Goal: Task Accomplishment & Management: Complete application form

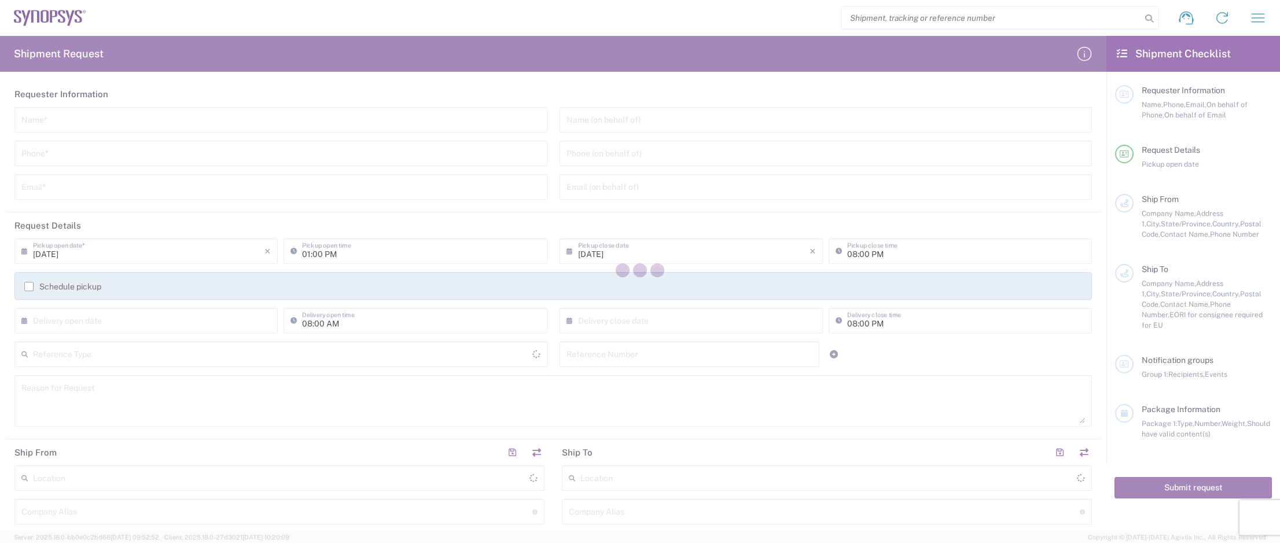
type input "[GEOGRAPHIC_DATA]"
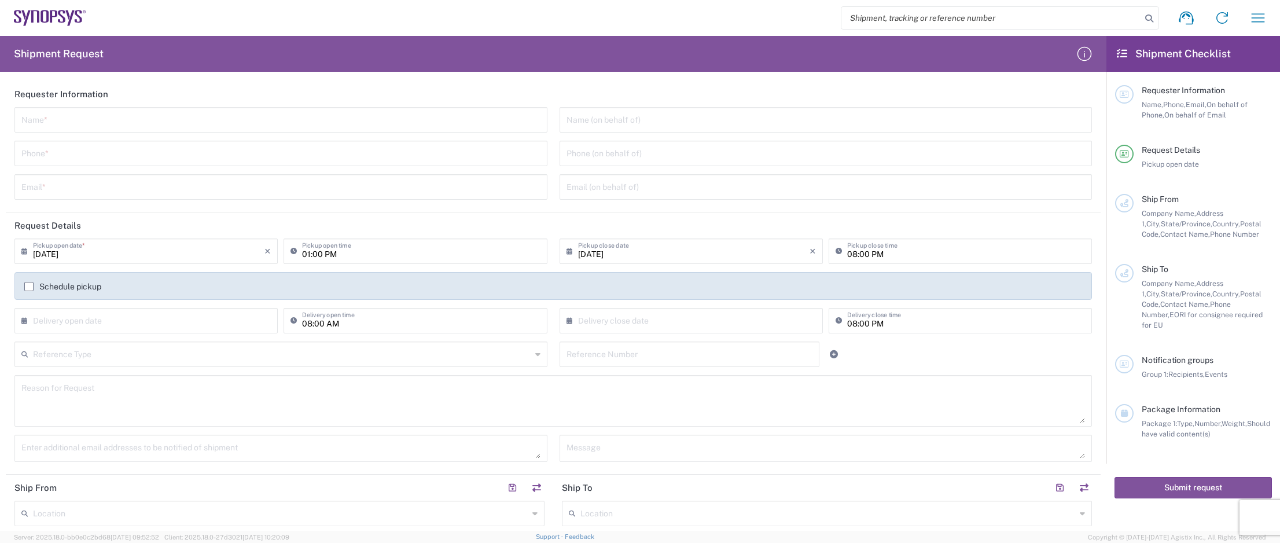
click at [141, 121] on input "text" at bounding box center [280, 119] width 519 height 20
type input "Micro Precision GmbH"
type input "[PHONE_NUMBER]"
type input "[DOMAIN_NAME][EMAIL_ADDRESS][DOMAIN_NAME]"
click at [886, 253] on input "08:00 PM" at bounding box center [966, 250] width 238 height 20
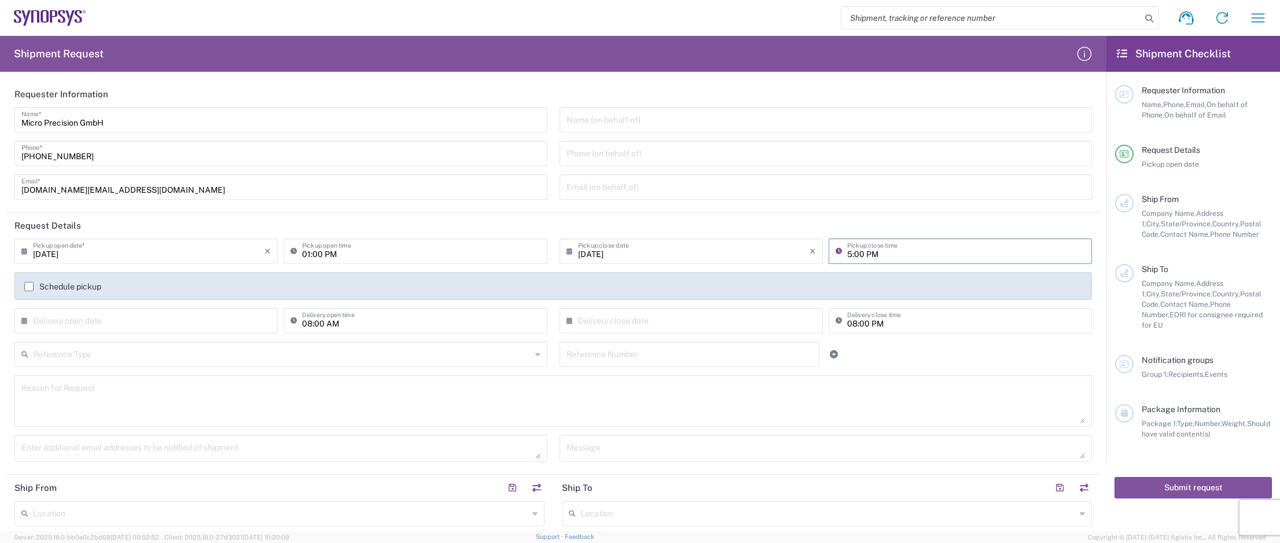
type input "05:00 PM"
click at [28, 286] on label "Schedule pickup" at bounding box center [62, 286] width 77 height 9
click at [29, 286] on input "Schedule pickup" at bounding box center [29, 286] width 0 height 0
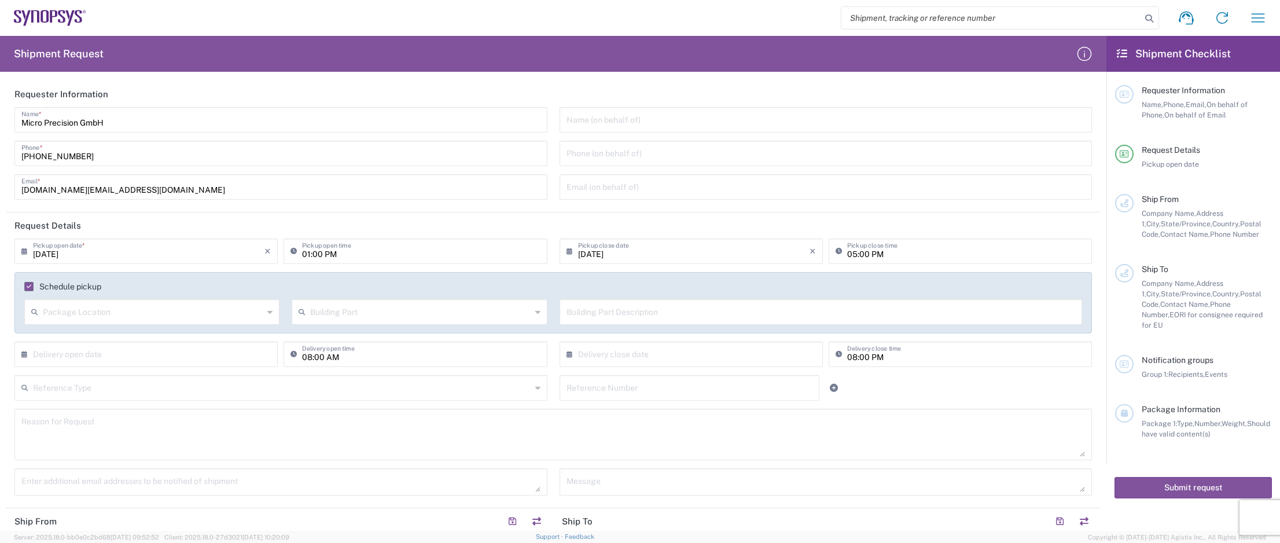
click at [93, 314] on input "text" at bounding box center [153, 311] width 220 height 20
click at [95, 335] on span "Front" at bounding box center [150, 336] width 251 height 18
type input "Front"
click at [149, 392] on input "text" at bounding box center [282, 387] width 498 height 20
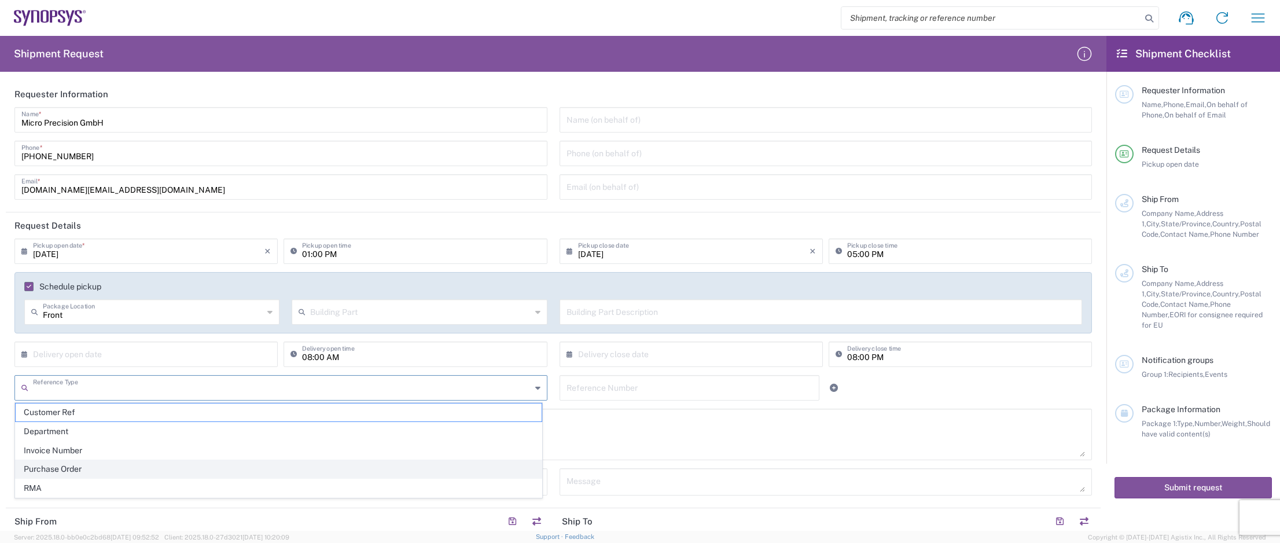
click at [95, 466] on span "Purchase Order" at bounding box center [279, 469] width 526 height 18
type input "Purchase Order"
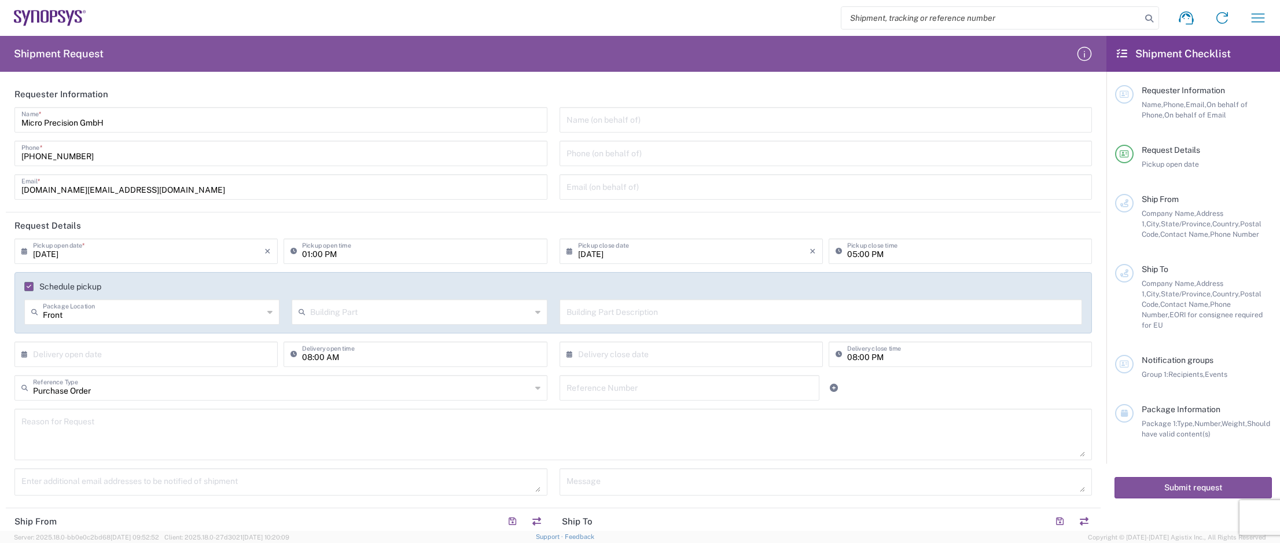
click at [590, 390] on input "text" at bounding box center [689, 387] width 246 height 20
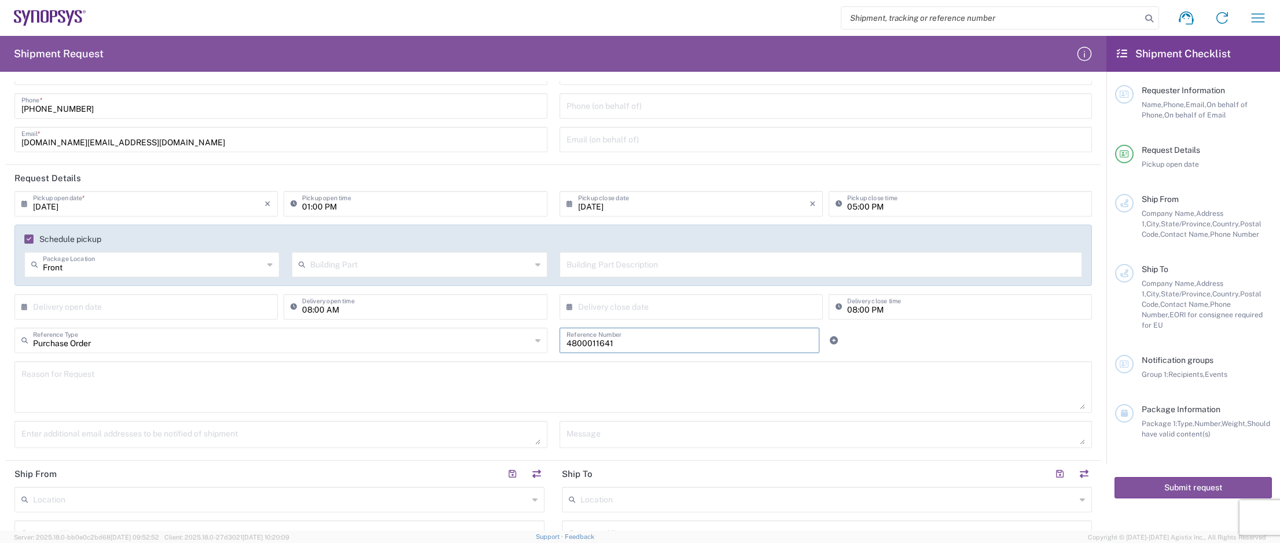
scroll to position [58, 0]
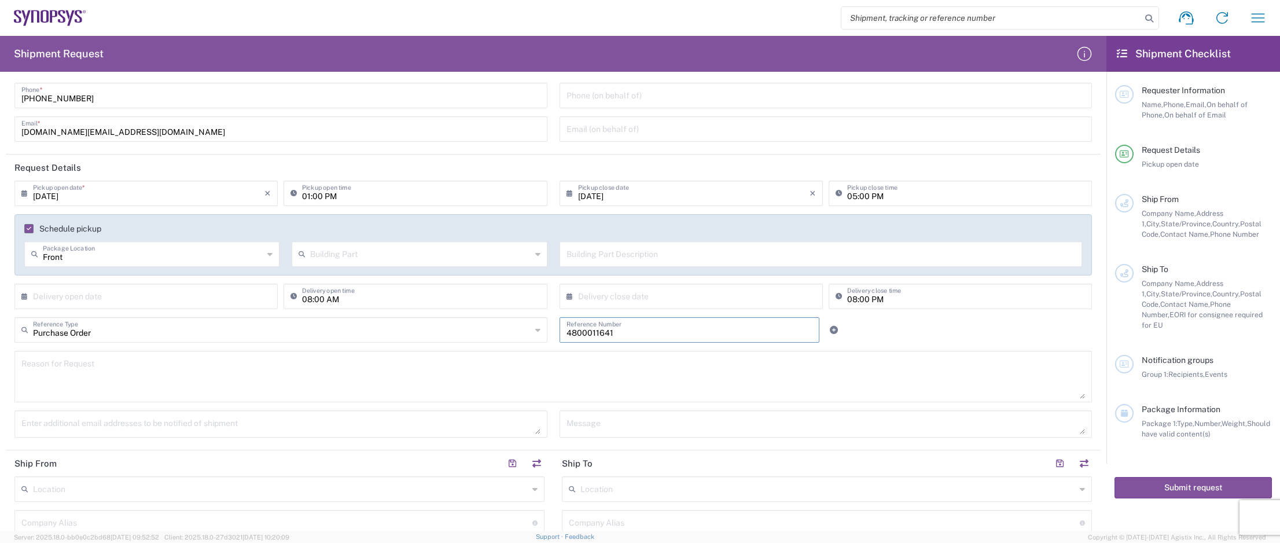
type input "4800011641"
click at [209, 374] on textarea at bounding box center [552, 376] width 1063 height 45
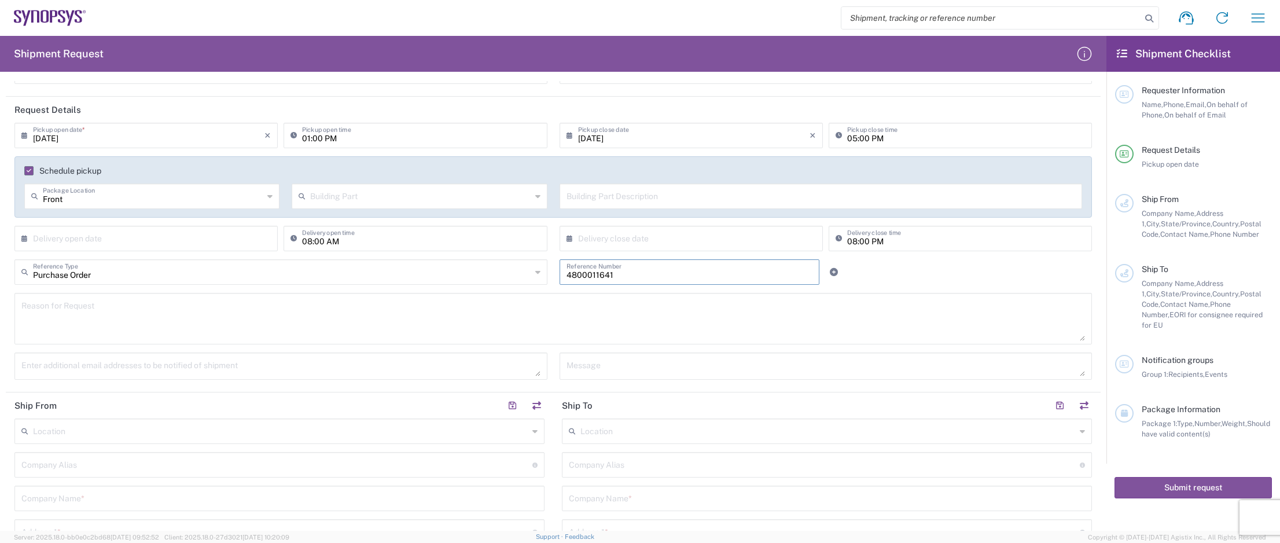
click at [646, 271] on input "4800011641" at bounding box center [689, 271] width 246 height 20
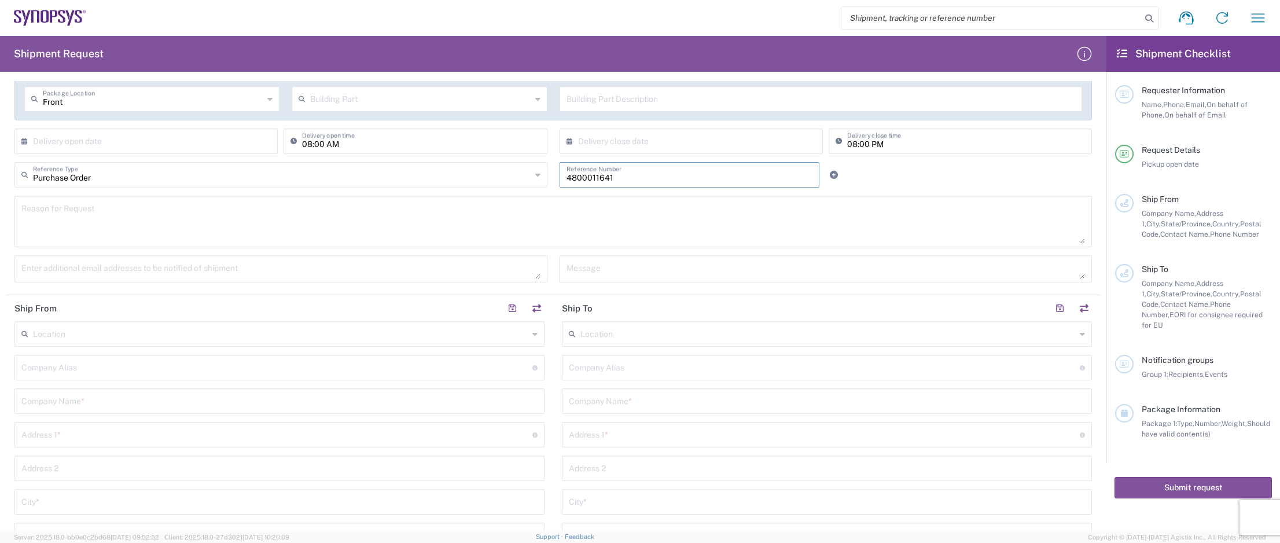
scroll to position [231, 0]
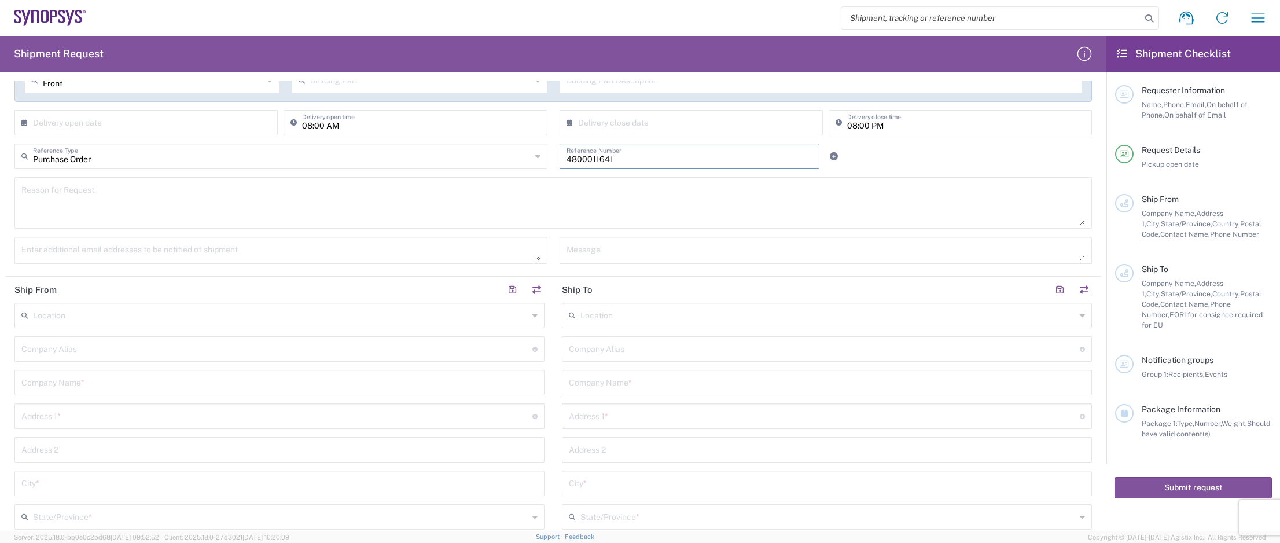
click at [110, 379] on input "text" at bounding box center [279, 381] width 516 height 20
type input "Micro Precision GmbH"
type input "[DOMAIN_NAME][EMAIL_ADDRESS][DOMAIN_NAME]"
type input "Micro Precision GmbH"
type input "[GEOGRAPHIC_DATA]"
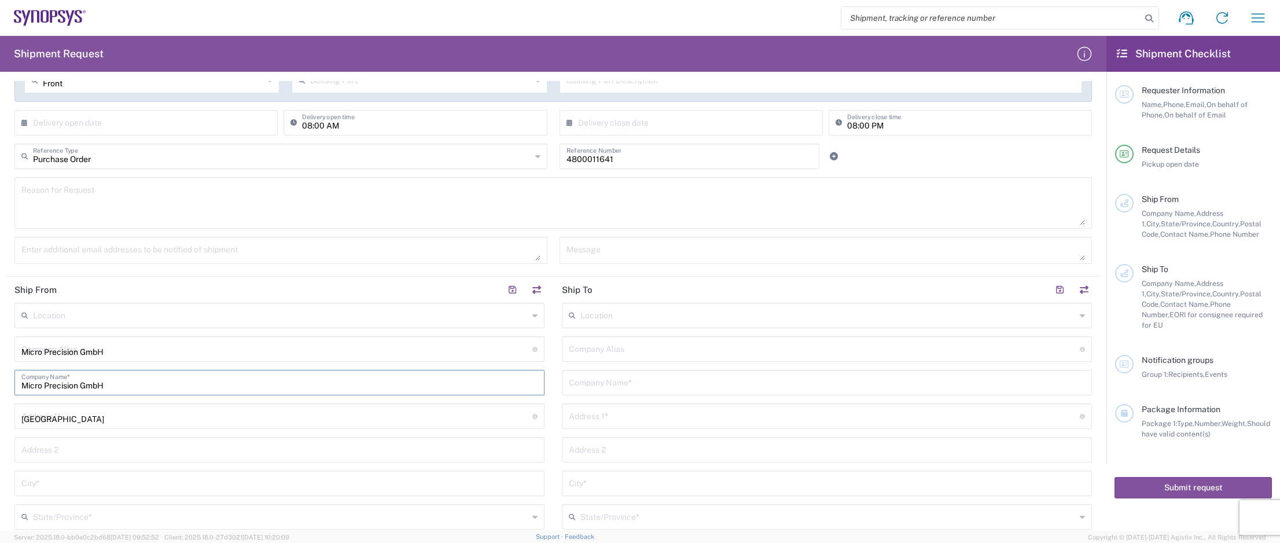
type input "4"
type input "[GEOGRAPHIC_DATA]"
type input "82178"
type input "08963858737"
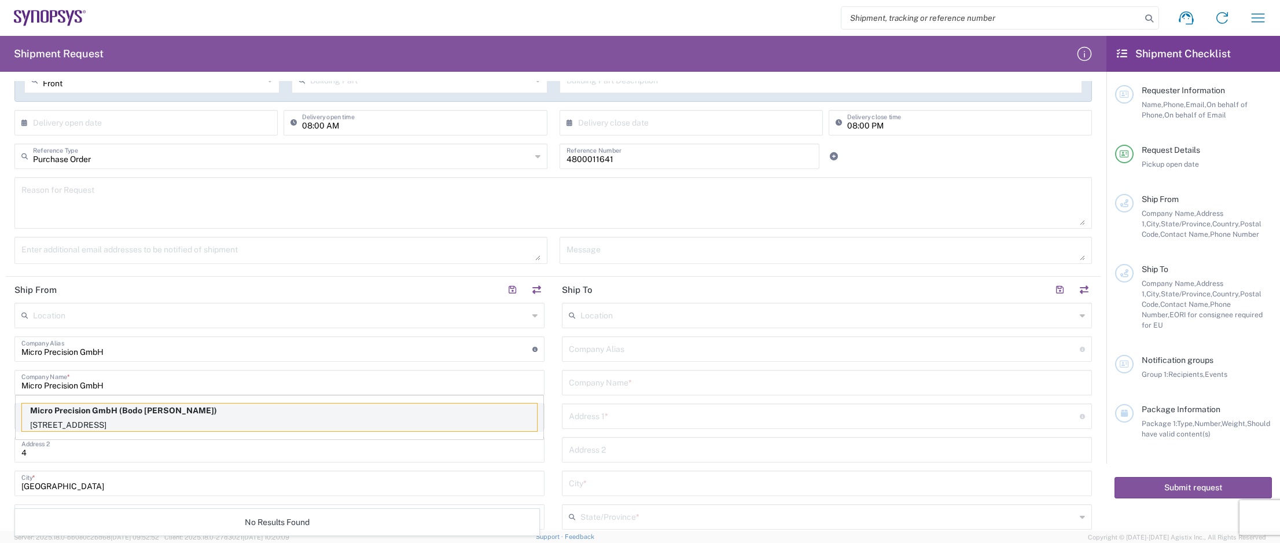
click at [168, 414] on p "Micro Precision GmbH (Bodo [PERSON_NAME])" at bounding box center [279, 410] width 515 height 14
type input "[STREET_ADDRESS]"
type input "[GEOGRAPHIC_DATA]-[GEOGRAPHIC_DATA]"
type input "[GEOGRAPHIC_DATA]"
type input "Bodo [PERSON_NAME]"
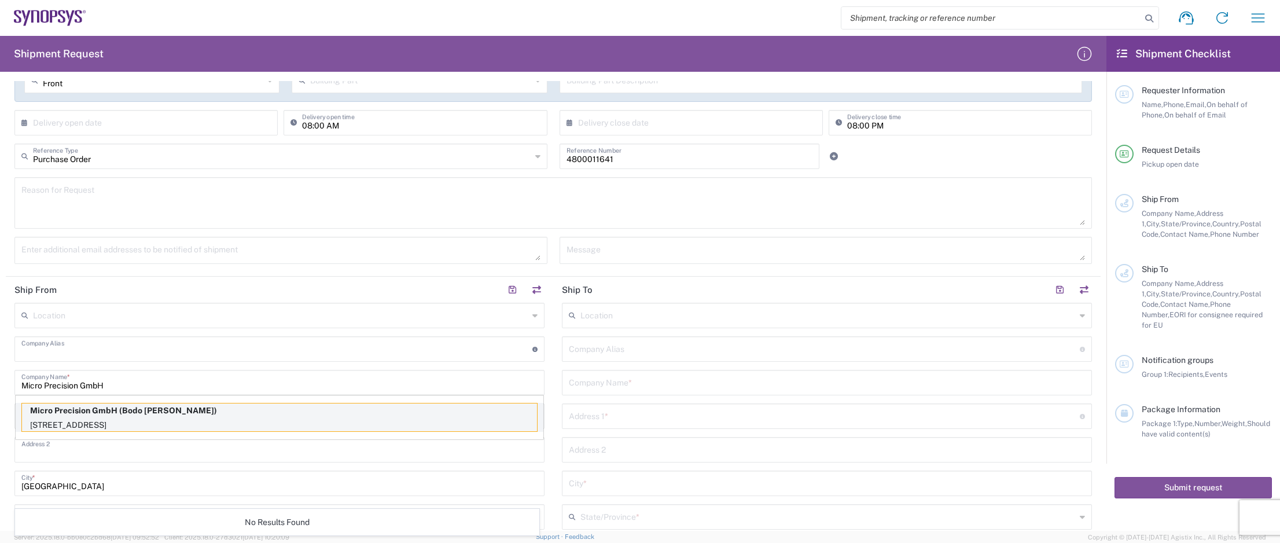
type input "[PHONE_NUMBER]"
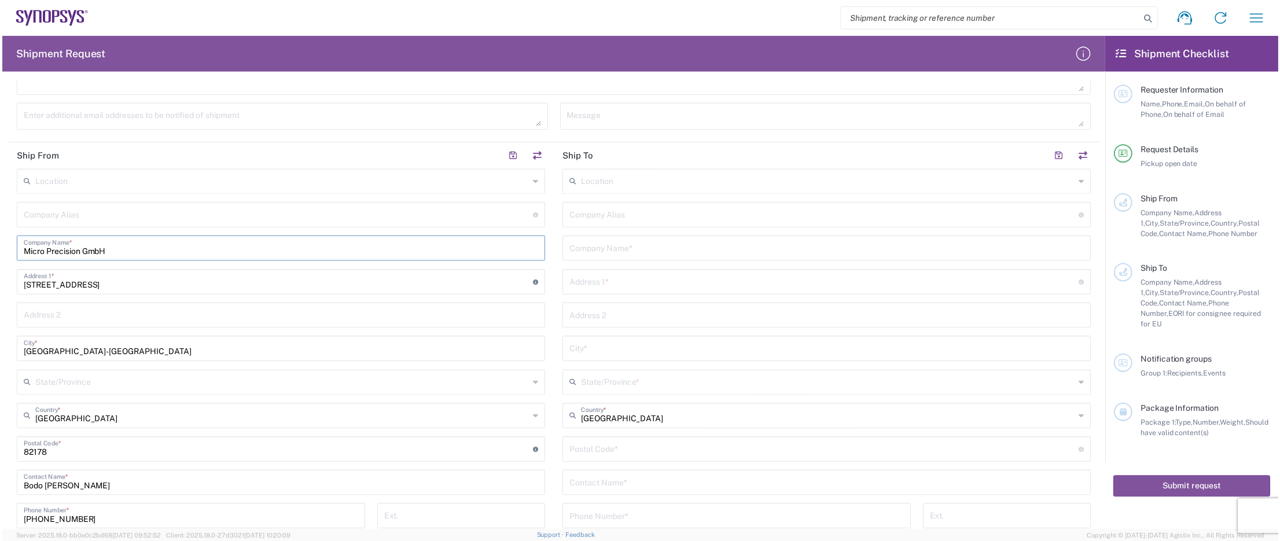
scroll to position [347, 0]
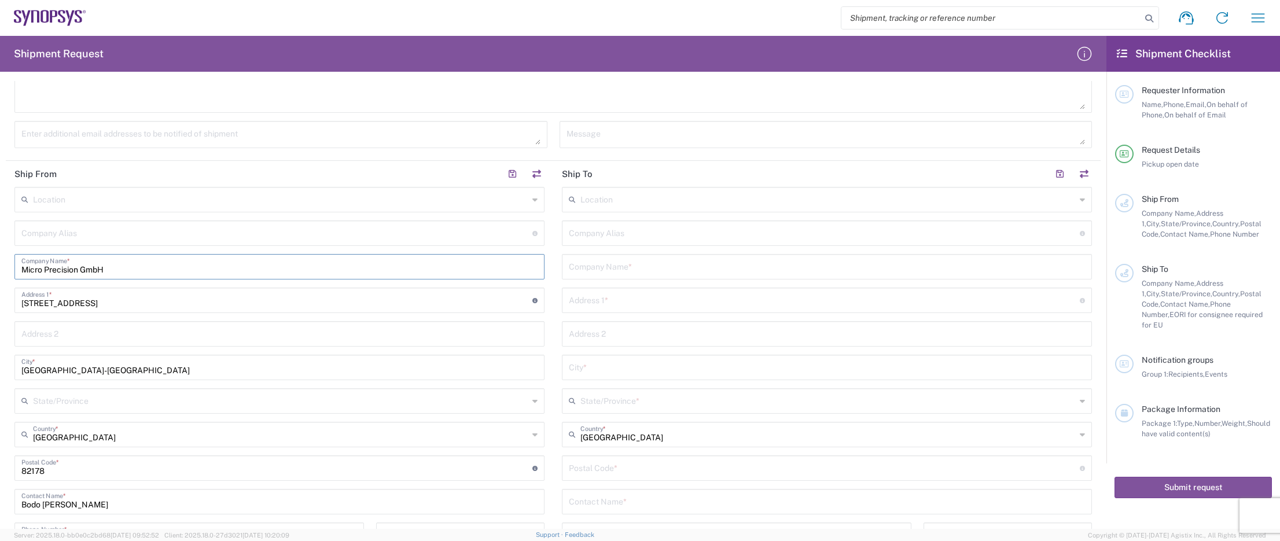
click at [632, 261] on input "text" at bounding box center [827, 266] width 516 height 20
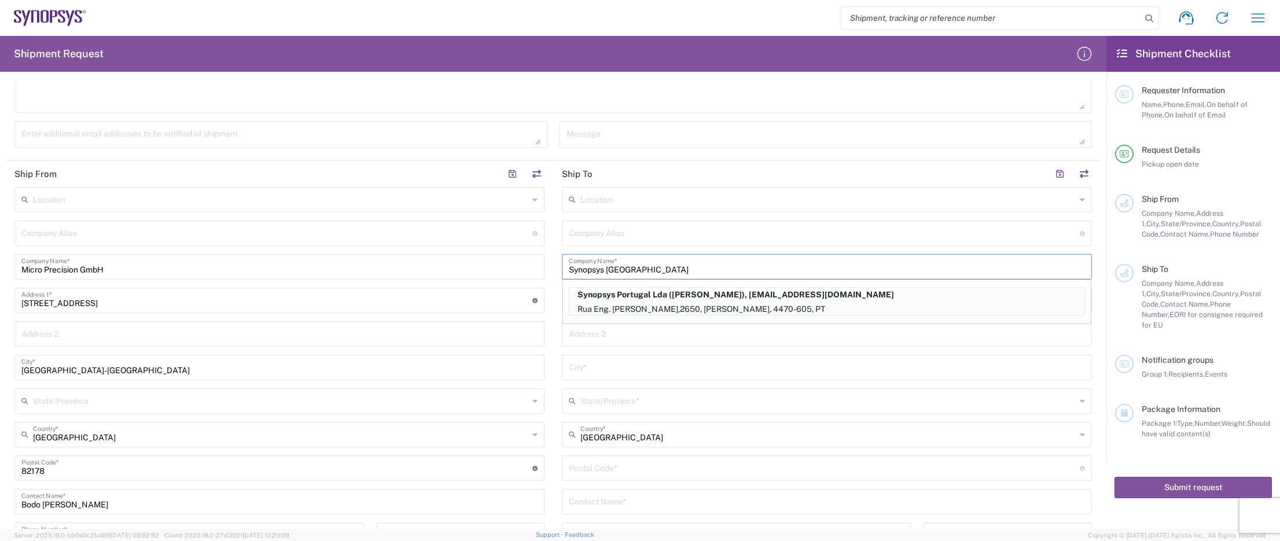
scroll to position [0, 0]
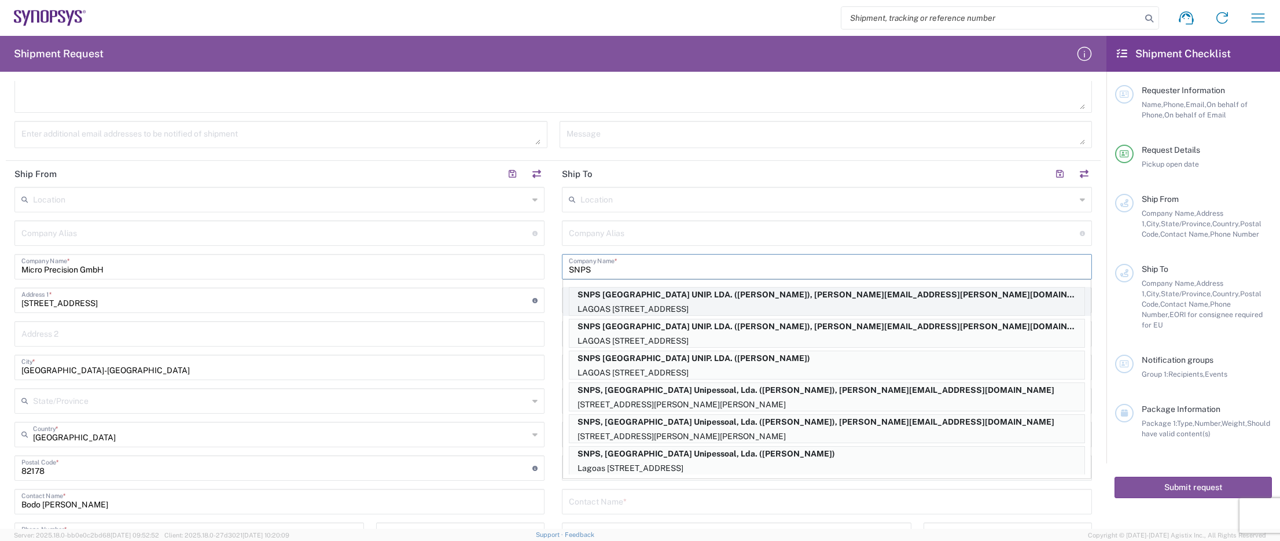
type input "SNPS"
click at [843, 304] on p "LAGOAS [STREET_ADDRESS]" at bounding box center [826, 309] width 515 height 14
type input "SNPS [GEOGRAPHIC_DATA] UNIP. LDA."
type input "[GEOGRAPHIC_DATA] EDIFICIO 4 PISO 2"
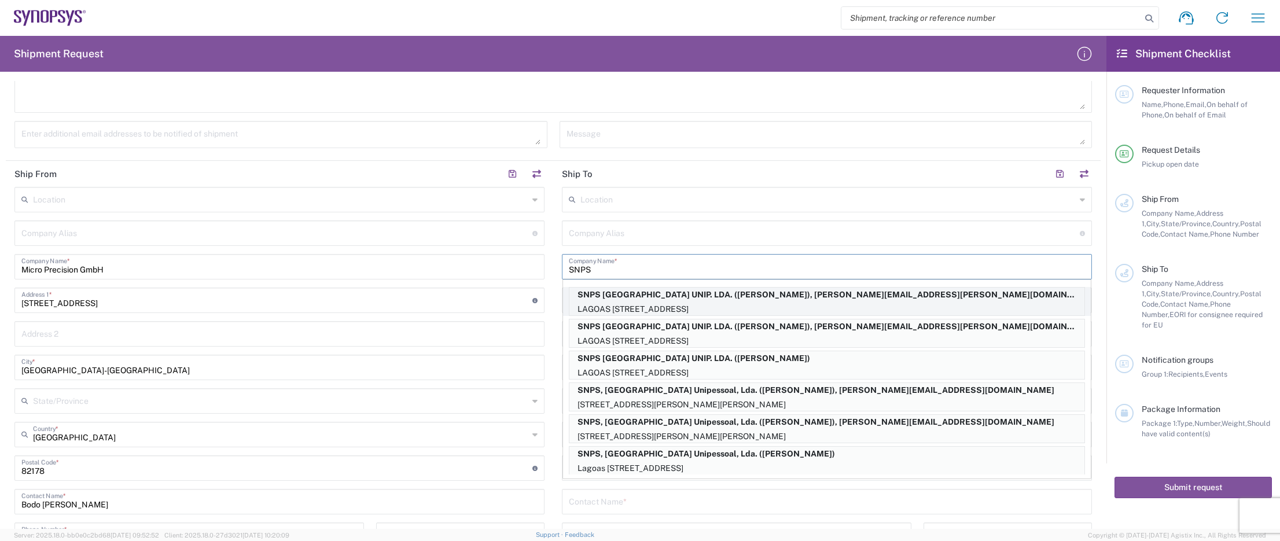
type input "[GEOGRAPHIC_DATA]"
type input "2740-267"
type input "[PERSON_NAME]"
type input "351210440240"
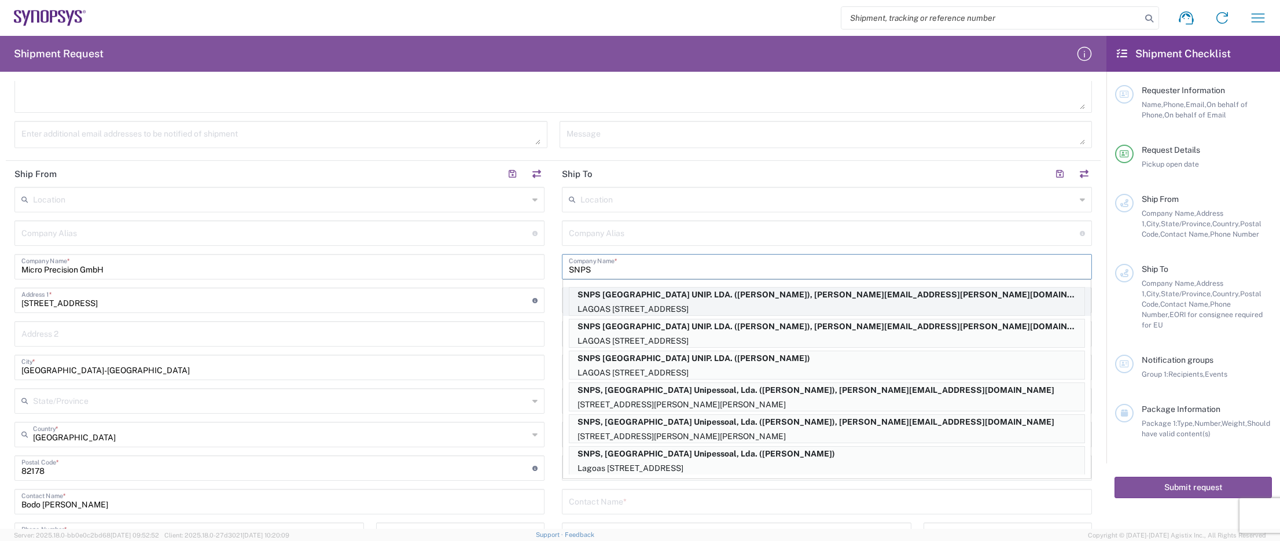
type input "[PERSON_NAME][EMAIL_ADDRESS][PERSON_NAME][DOMAIN_NAME]"
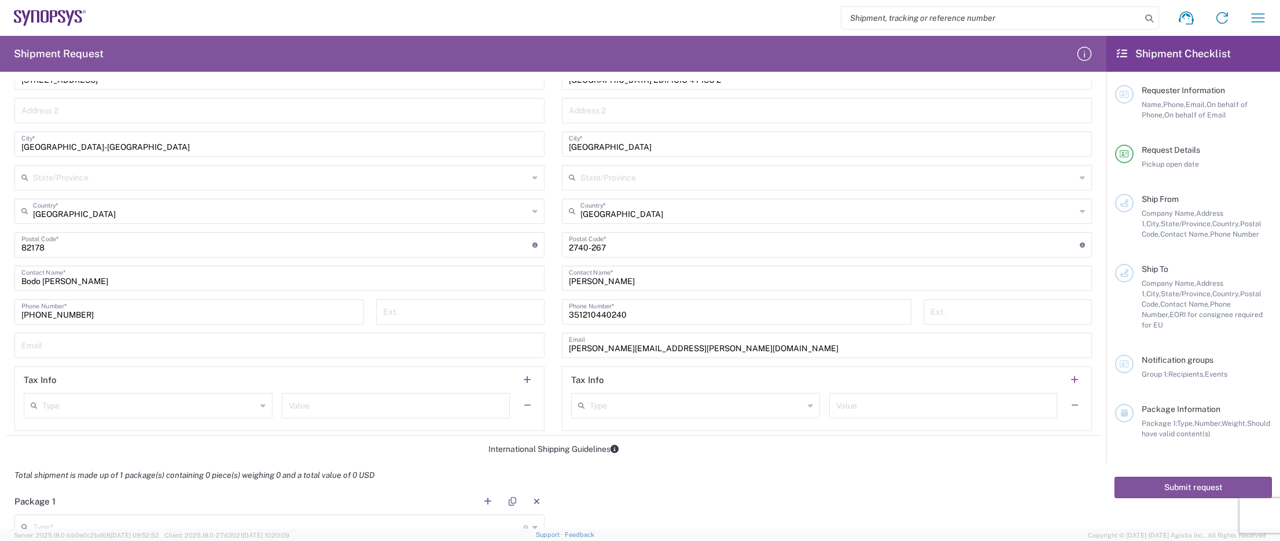
scroll to position [578, 0]
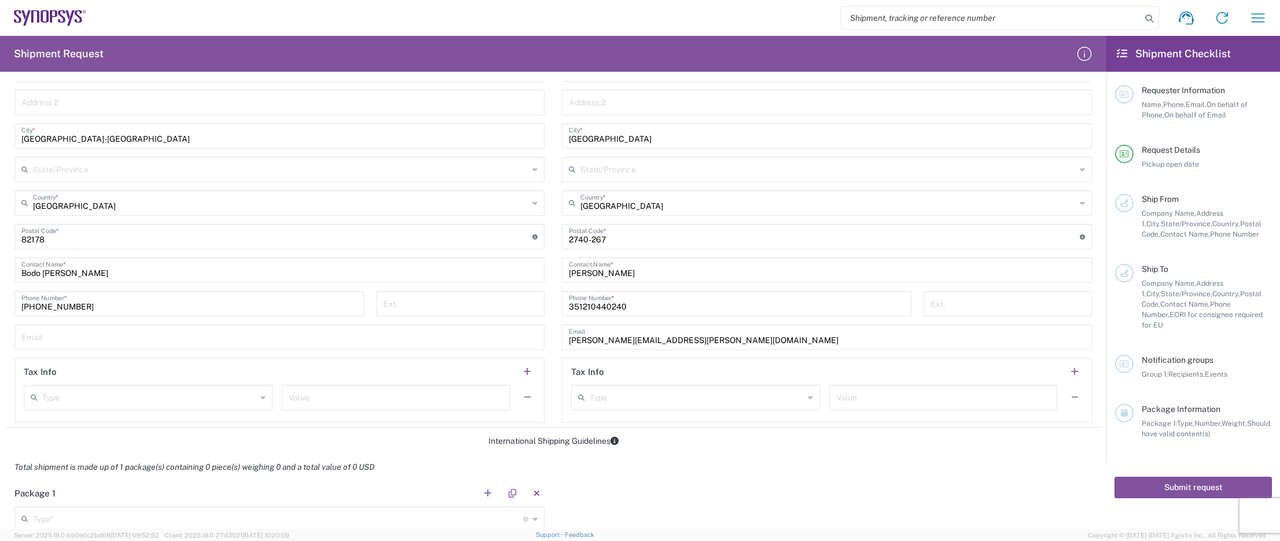
click at [141, 332] on input "text" at bounding box center [279, 336] width 516 height 20
type input "[DOMAIN_NAME][EMAIL_ADDRESS][DOMAIN_NAME]"
click at [39, 441] on div "International Shipping Guidelines" at bounding box center [553, 441] width 1094 height 10
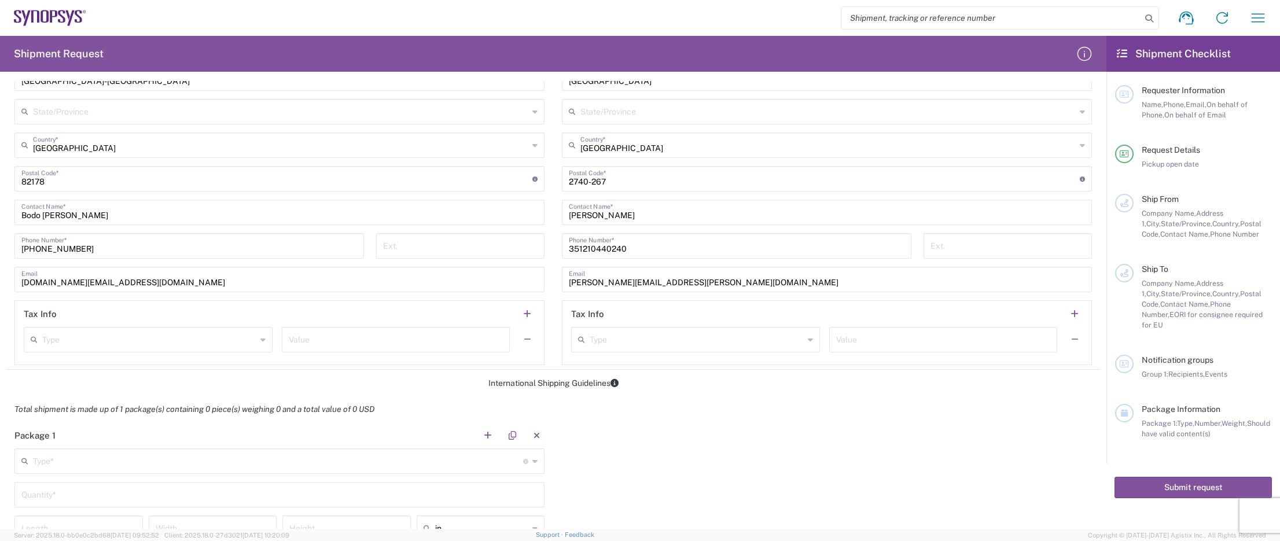
scroll to position [752, 0]
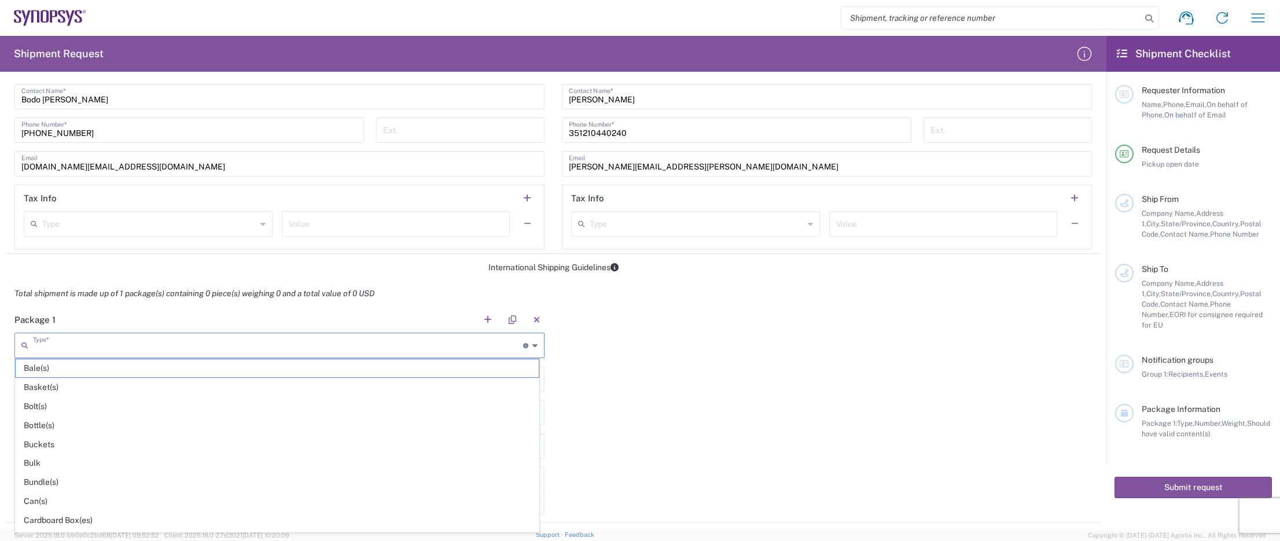
click at [91, 345] on input "text" at bounding box center [278, 344] width 490 height 20
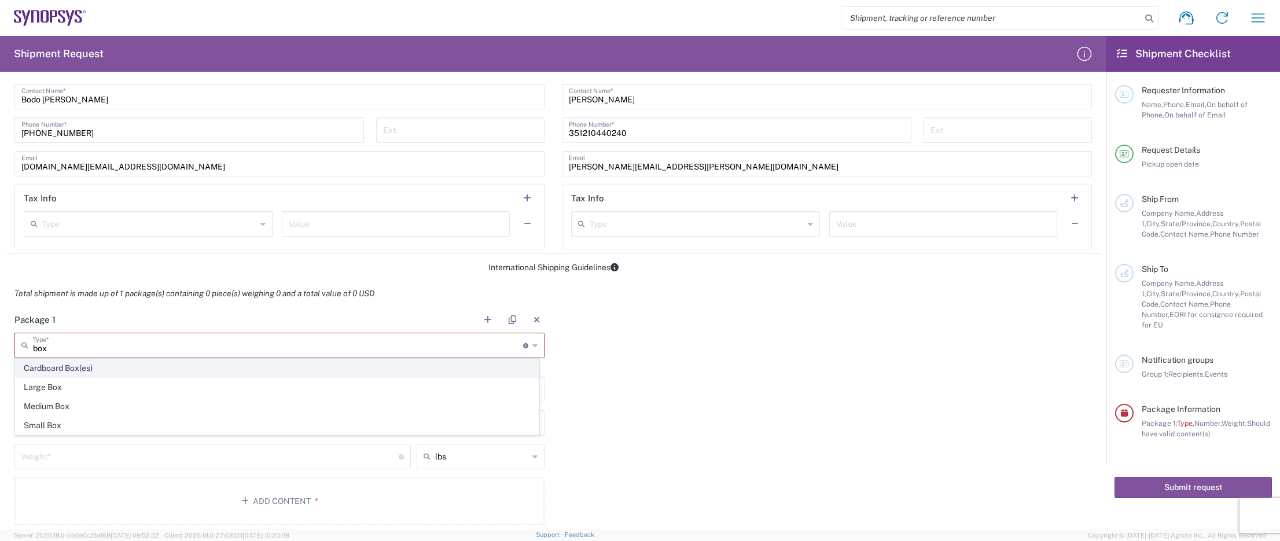
click at [89, 364] on span "Cardboard Box(es)" at bounding box center [277, 368] width 523 height 18
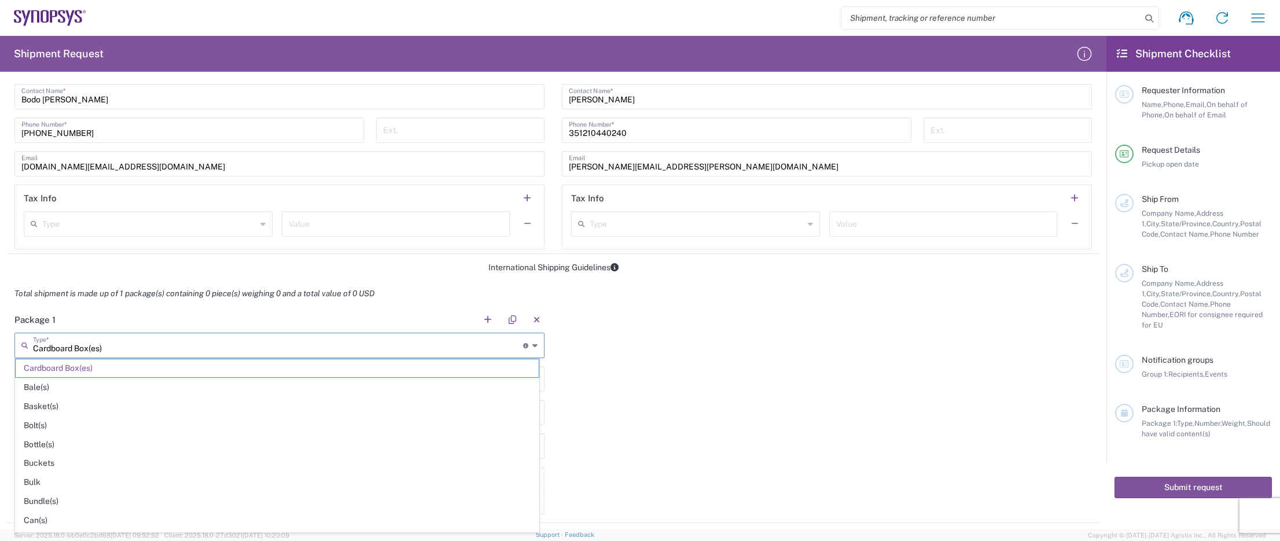
click at [120, 346] on input "Cardboard Box(es)" at bounding box center [278, 344] width 490 height 20
type input "C"
click at [59, 369] on span "Case(s)" at bounding box center [277, 368] width 523 height 18
type input "Case(s)"
click at [75, 381] on input "text" at bounding box center [279, 378] width 516 height 20
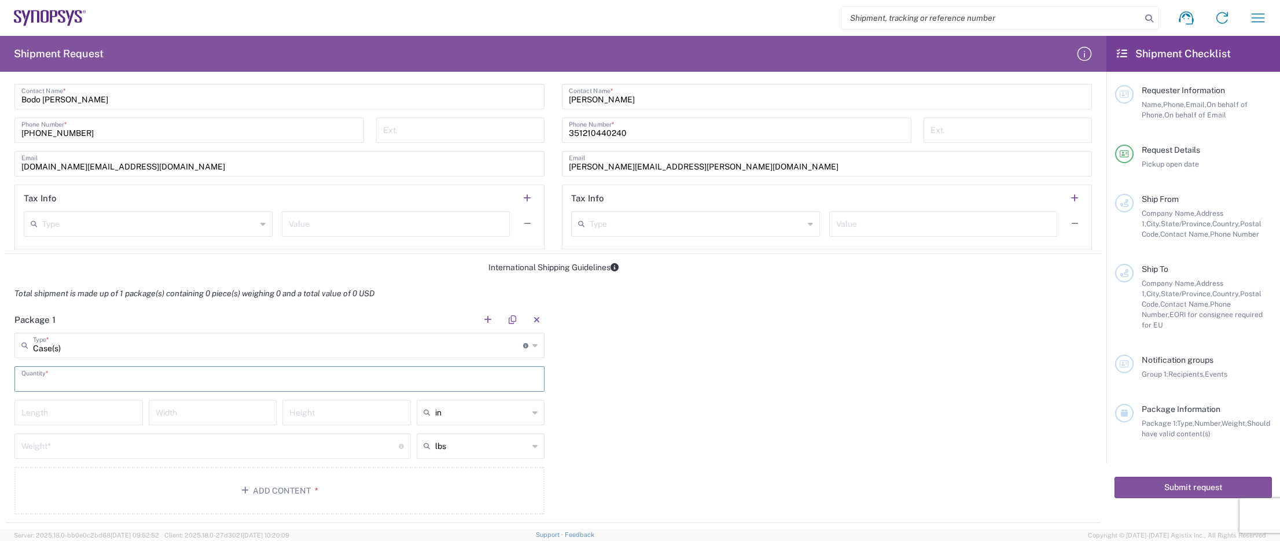
type input "3"
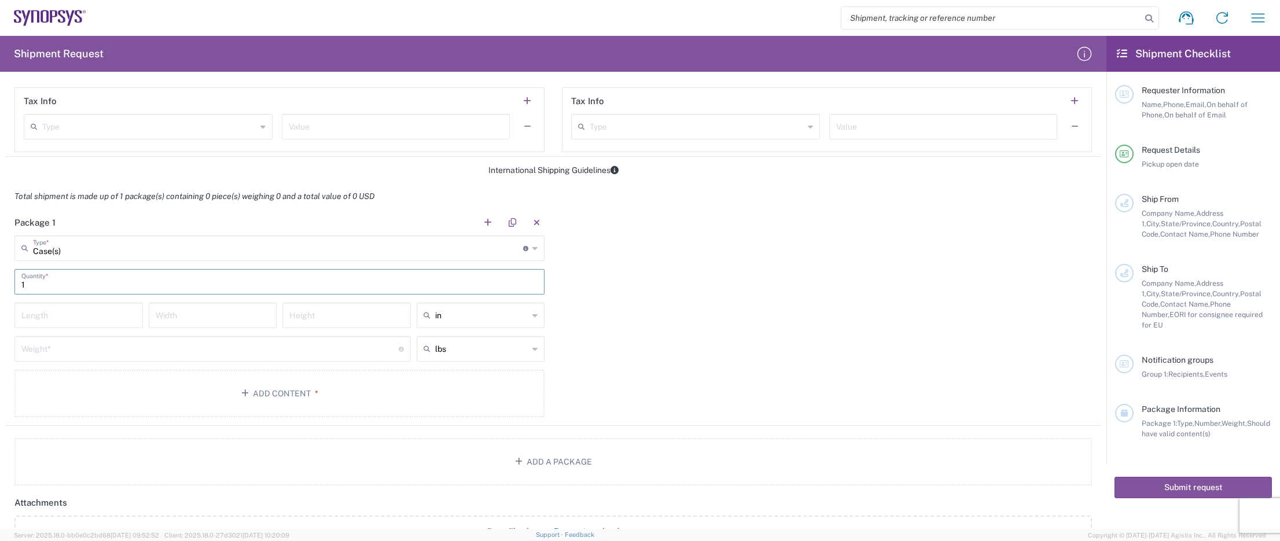
scroll to position [868, 0]
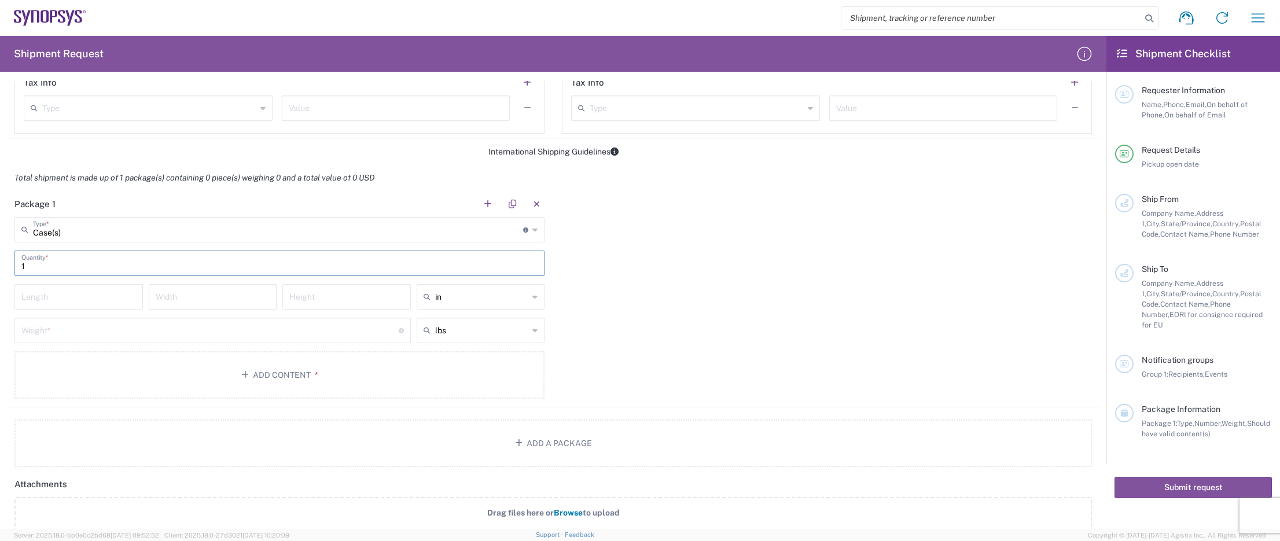
type input "1"
click at [80, 301] on input "number" at bounding box center [78, 296] width 115 height 20
type input "66"
type input "70"
type input "41"
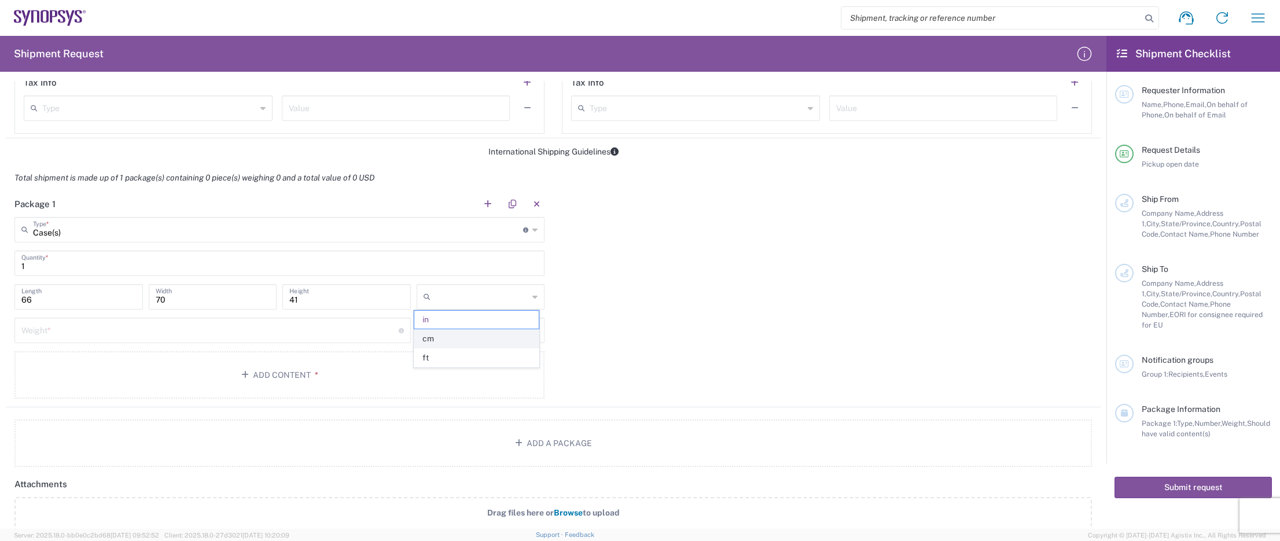
click at [465, 334] on span "cm" at bounding box center [476, 339] width 125 height 18
type input "167.64"
type input "177.8"
type input "104.14"
type input "cm"
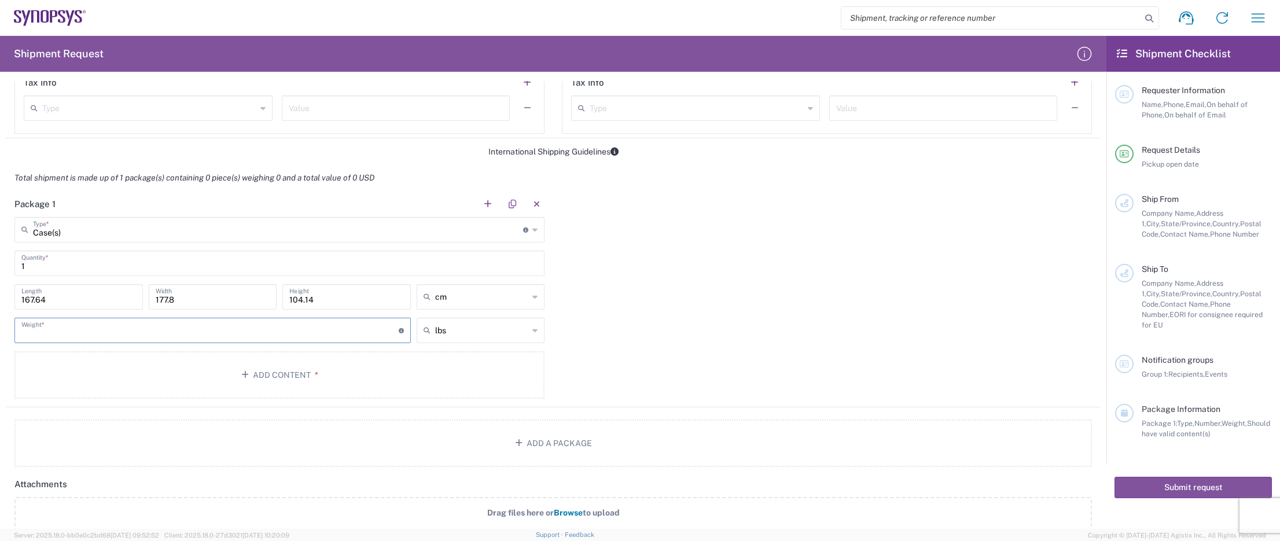
click at [231, 331] on input "number" at bounding box center [209, 329] width 377 height 20
type input "33.2"
click at [451, 327] on input "text" at bounding box center [482, 330] width 94 height 19
click at [440, 374] on span "kgs" at bounding box center [476, 372] width 125 height 18
type input "15.06"
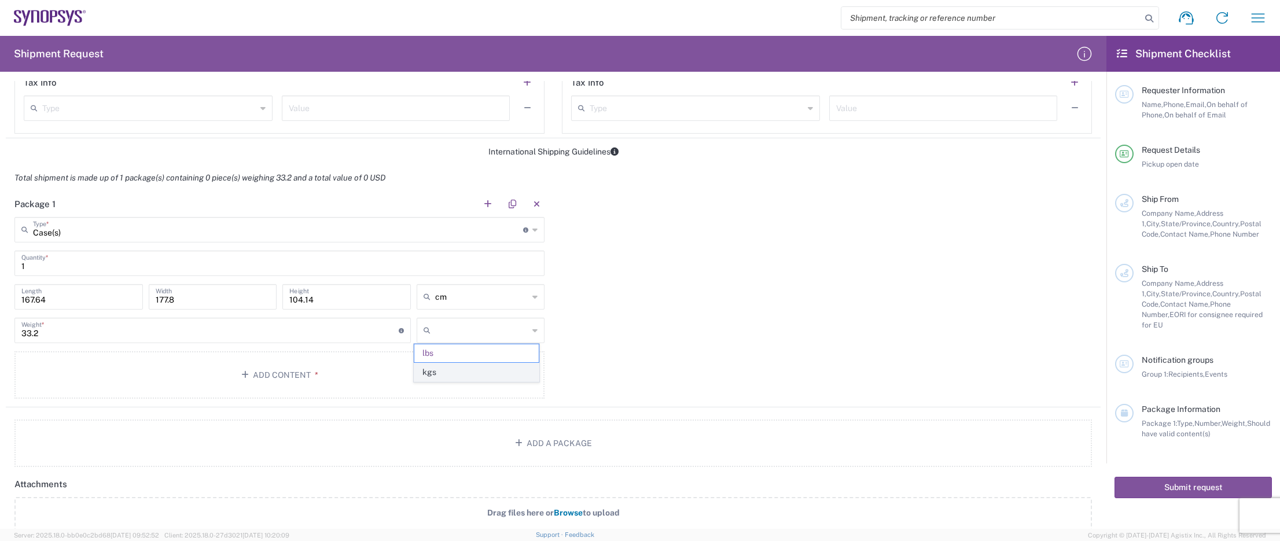
type input "kgs"
click at [334, 375] on button "Add Content *" at bounding box center [279, 374] width 530 height 47
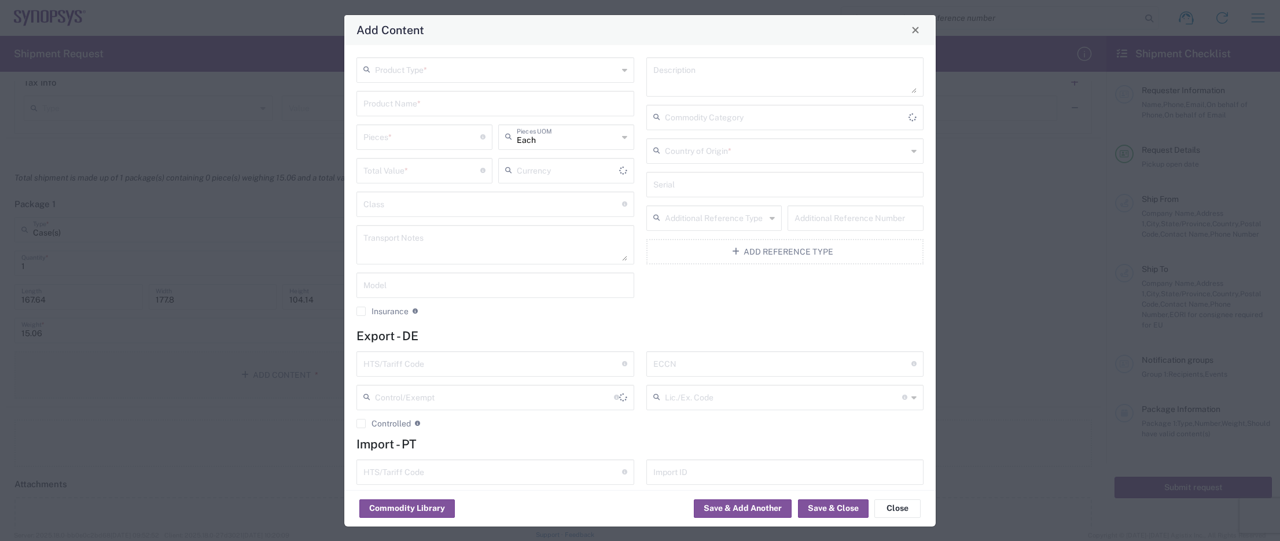
type input "US Dollar"
click at [548, 75] on input "text" at bounding box center [496, 69] width 243 height 20
click at [436, 110] on span "General Commodity" at bounding box center [492, 114] width 271 height 18
type input "General Commodity"
click at [435, 102] on input "text" at bounding box center [495, 103] width 264 height 20
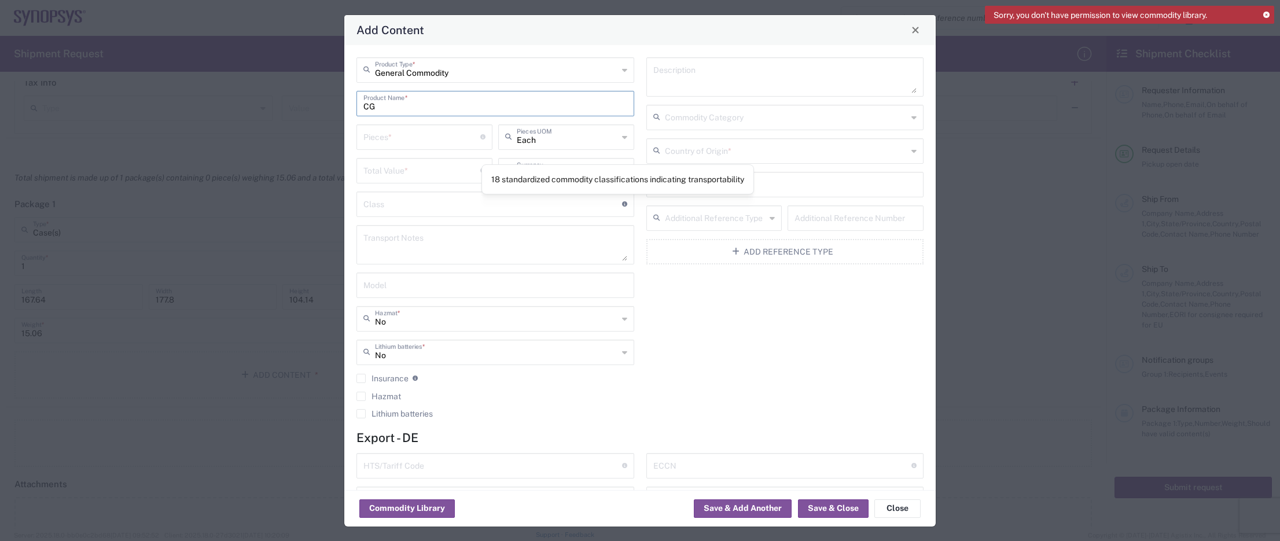
type input "C"
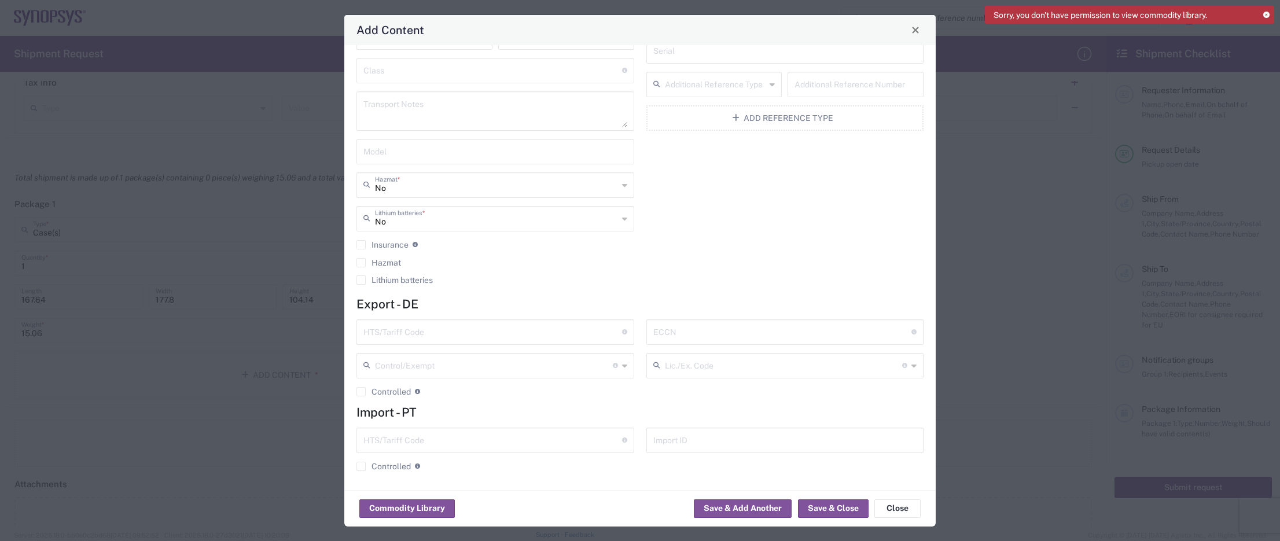
scroll to position [0, 0]
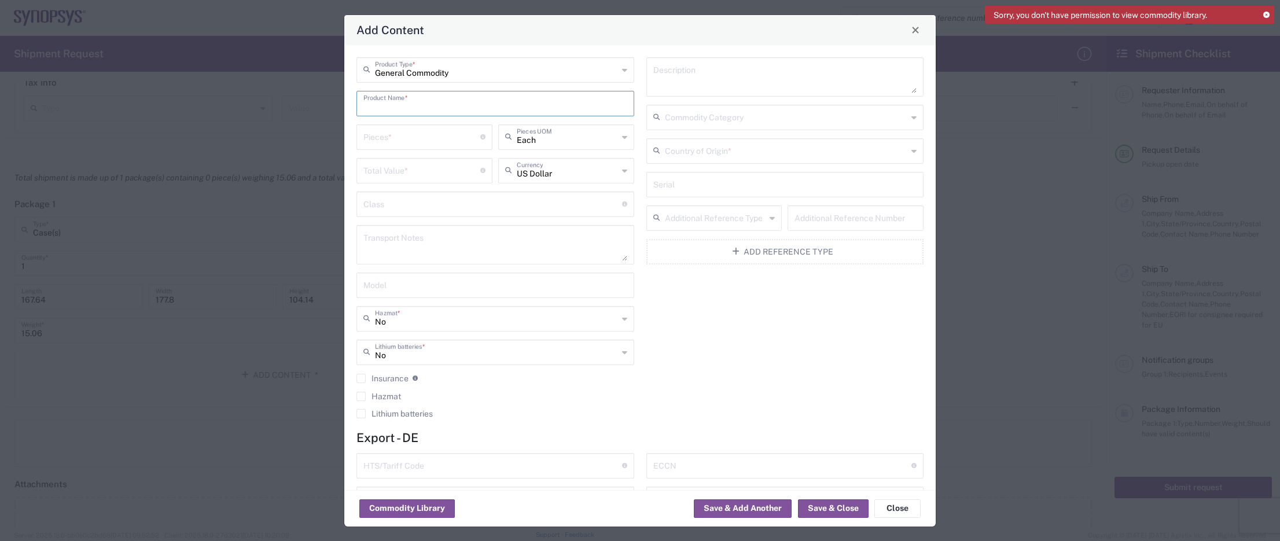
type input "S"
type input "Synthesized Clock Generator"
type input "2"
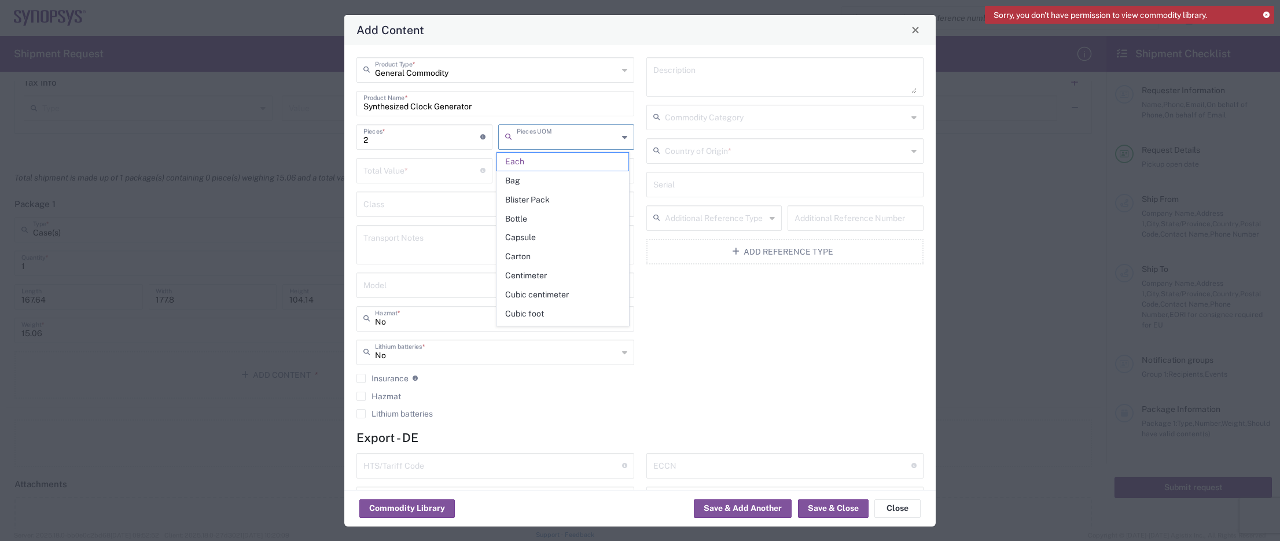
type input "Each"
type input "900"
click at [622, 169] on icon at bounding box center [624, 170] width 5 height 19
click at [518, 191] on span "Euro" at bounding box center [562, 195] width 131 height 18
type input "Euro"
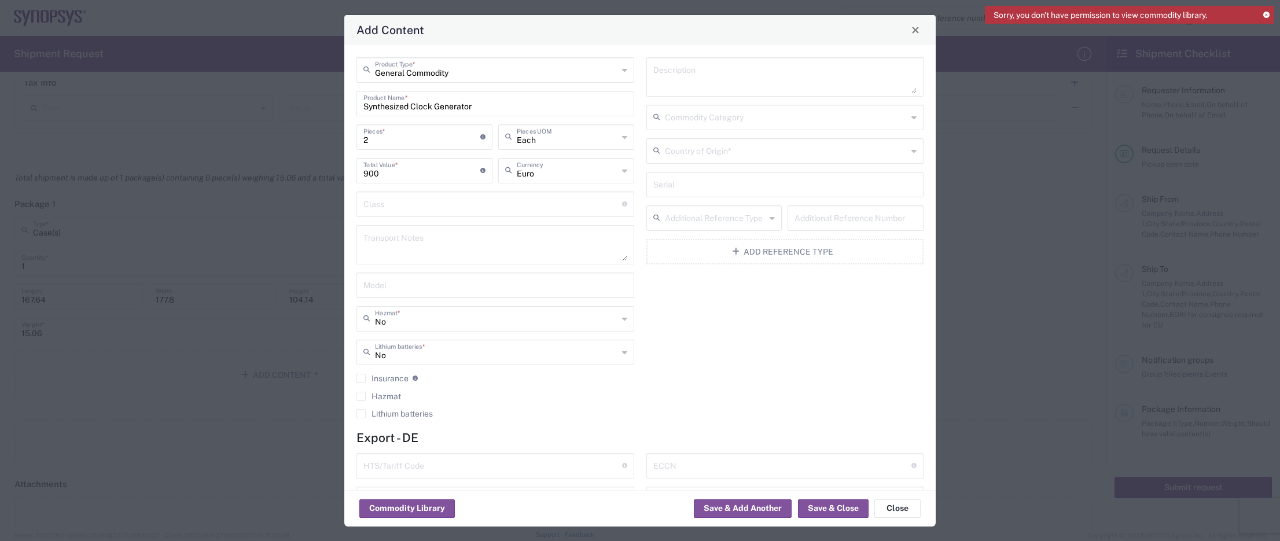
click at [444, 283] on input "text" at bounding box center [495, 284] width 264 height 20
type input "CG635"
click at [744, 182] on input "text" at bounding box center [785, 184] width 264 height 20
type input "002834, 001049"
click at [779, 509] on button "Save & Add Another" at bounding box center [743, 508] width 98 height 19
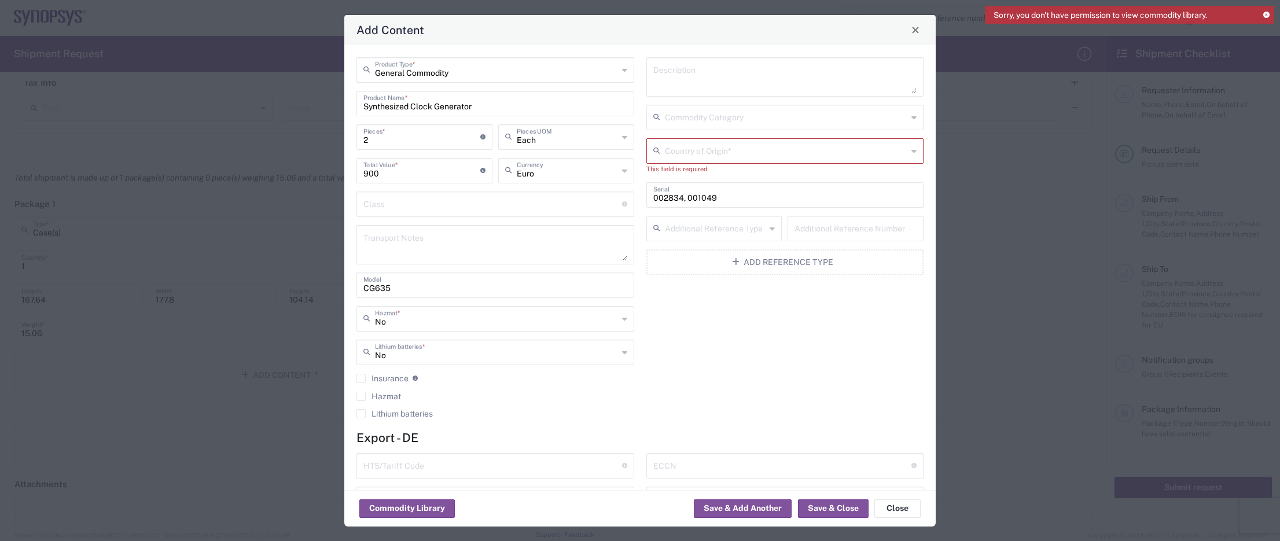
click at [722, 149] on input "text" at bounding box center [786, 150] width 243 height 20
click at [718, 172] on span "[GEOGRAPHIC_DATA]" at bounding box center [778, 176] width 271 height 18
type input "[GEOGRAPHIC_DATA]"
click at [844, 505] on button "Save & Close" at bounding box center [833, 508] width 71 height 19
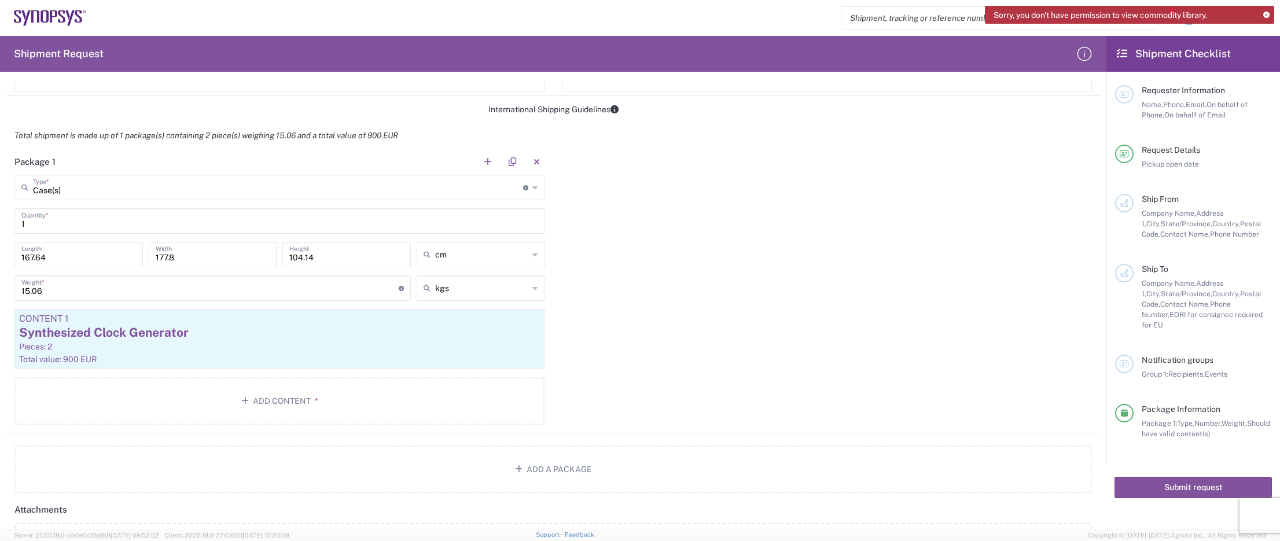
scroll to position [926, 0]
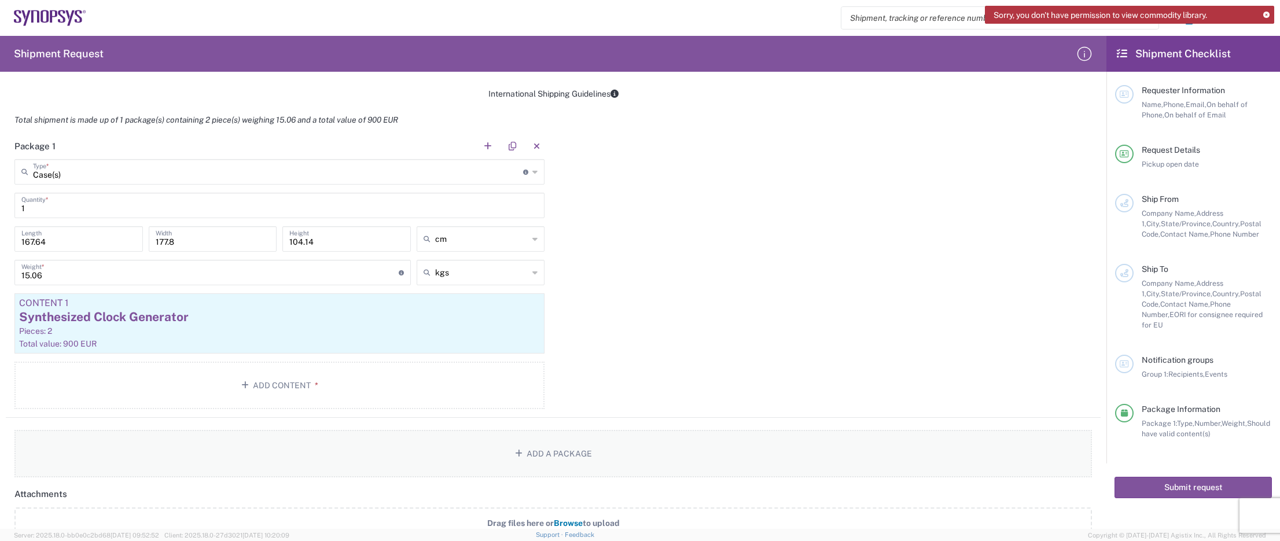
click at [536, 453] on button "Add a Package" at bounding box center [552, 453] width 1077 height 47
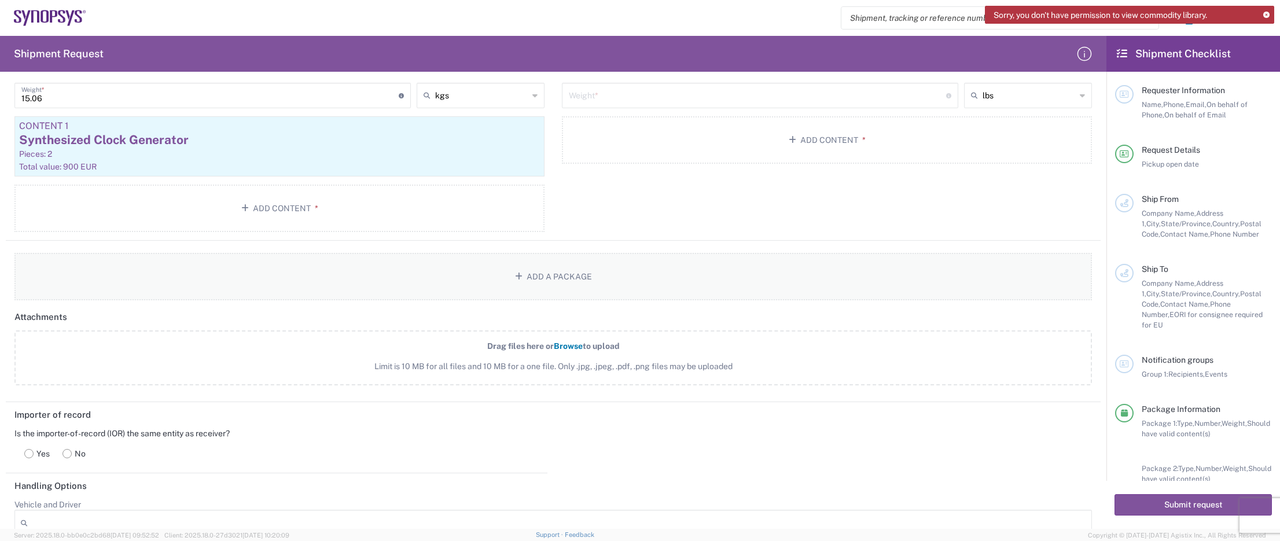
scroll to position [1041, 0]
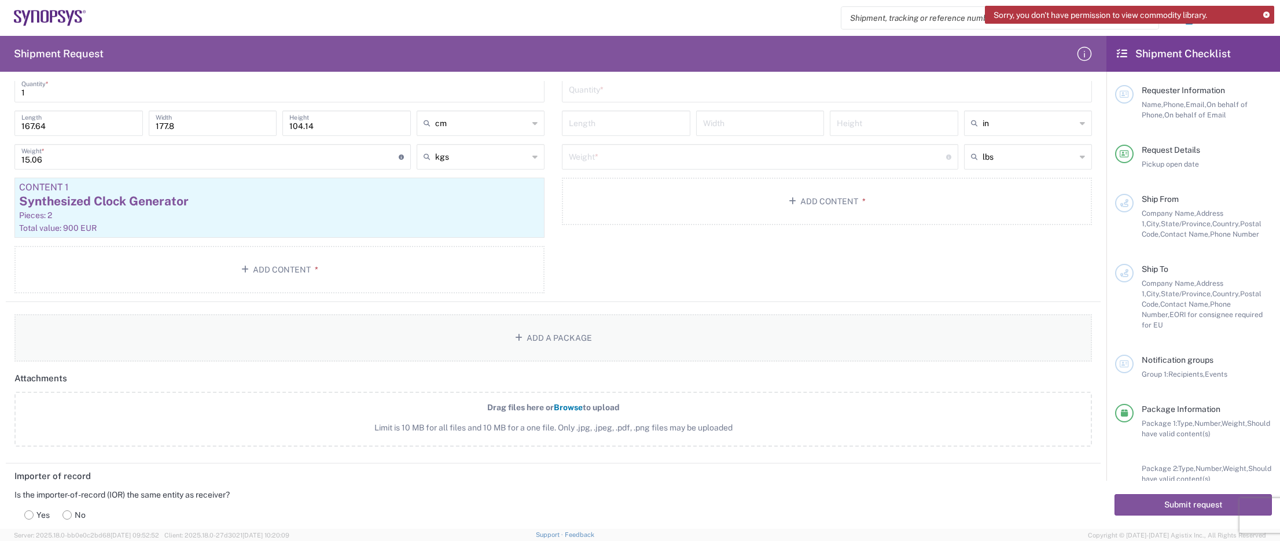
click at [415, 342] on button "Add a Package" at bounding box center [552, 337] width 1077 height 47
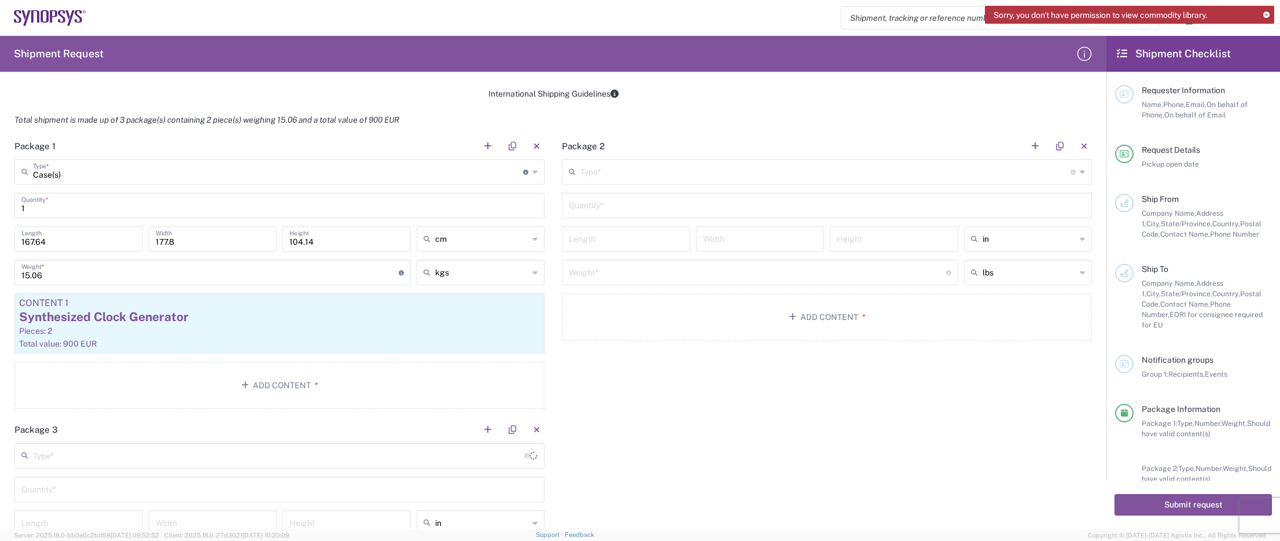
scroll to position [926, 0]
click at [116, 453] on input "text" at bounding box center [278, 455] width 490 height 20
click at [60, 432] on span "Case(s)" at bounding box center [277, 431] width 523 height 18
type input "Case(s)"
click at [71, 487] on input "text" at bounding box center [279, 488] width 516 height 20
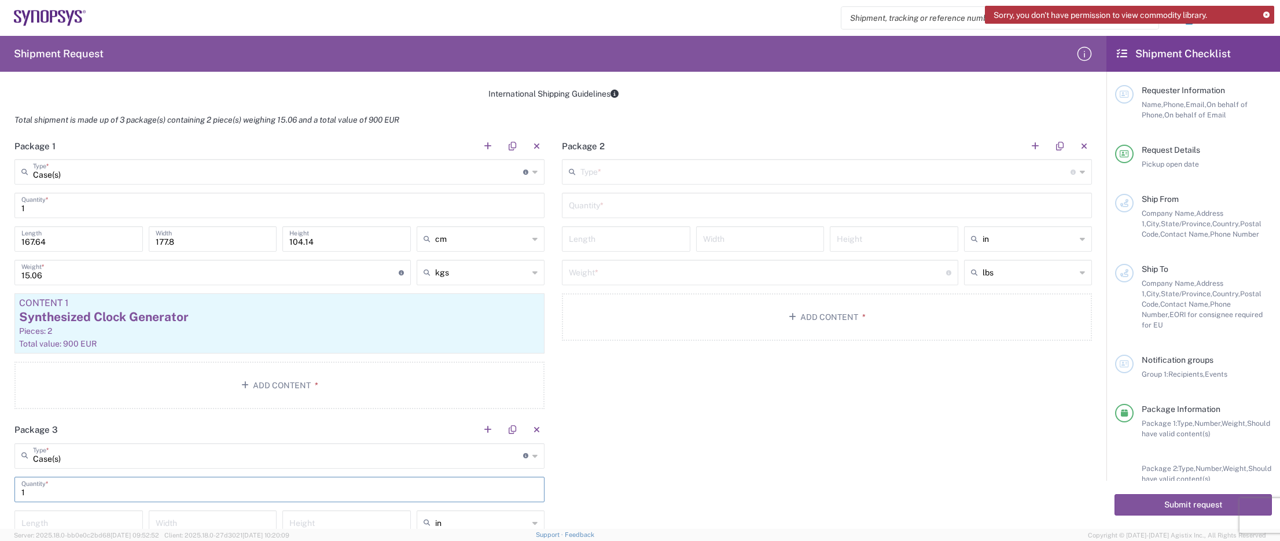
type input "1"
